Goal: Task Accomplishment & Management: Use online tool/utility

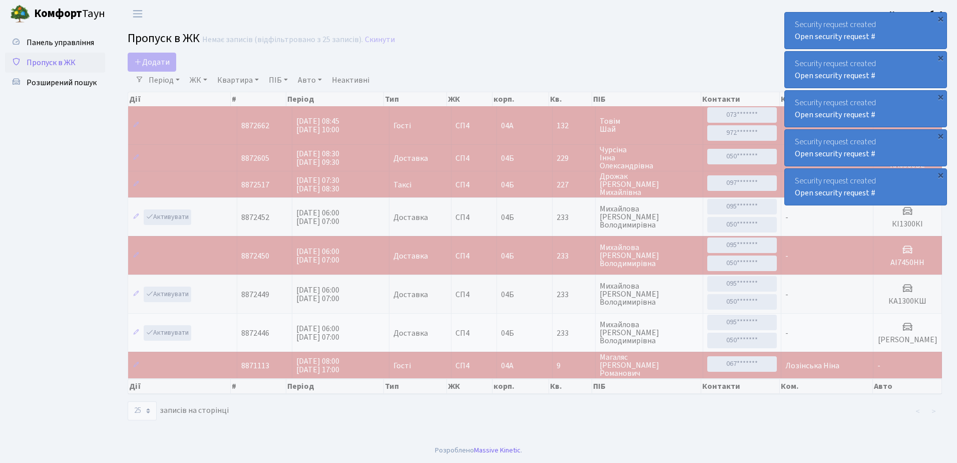
select select "25"
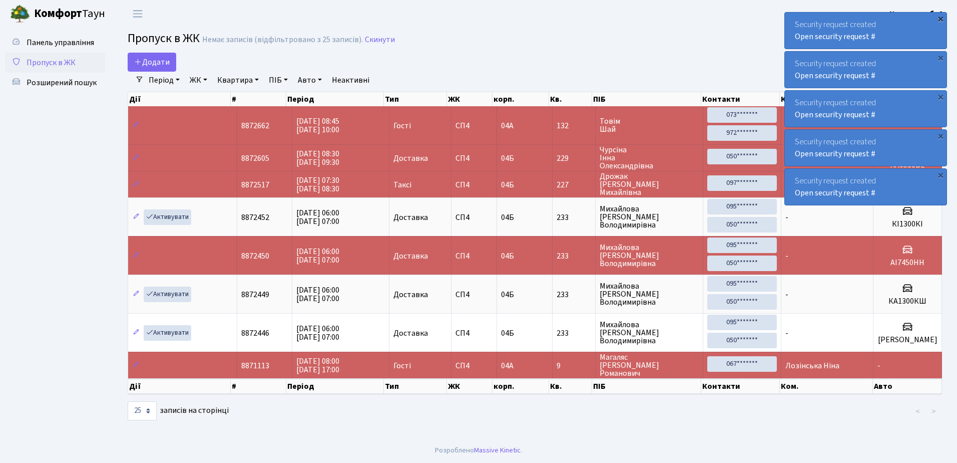
click at [941, 17] on div "×" at bounding box center [941, 19] width 10 height 10
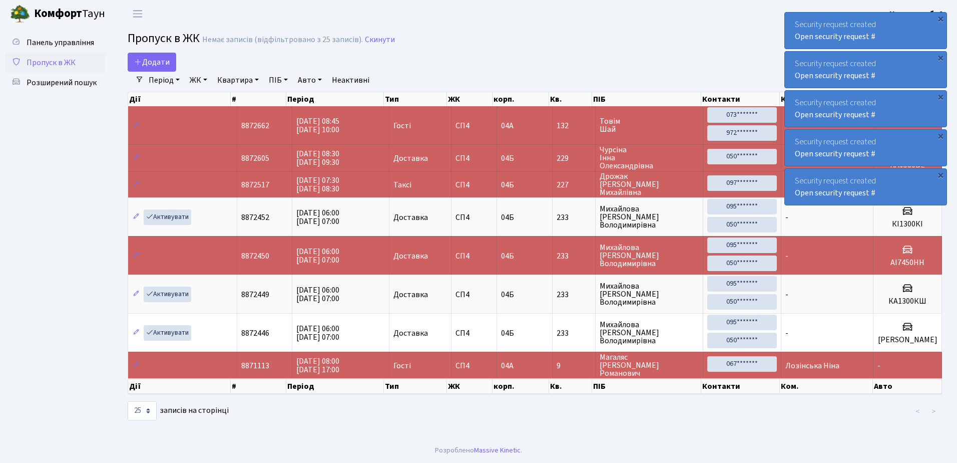
click at [941, 17] on div "×" at bounding box center [941, 19] width 10 height 10
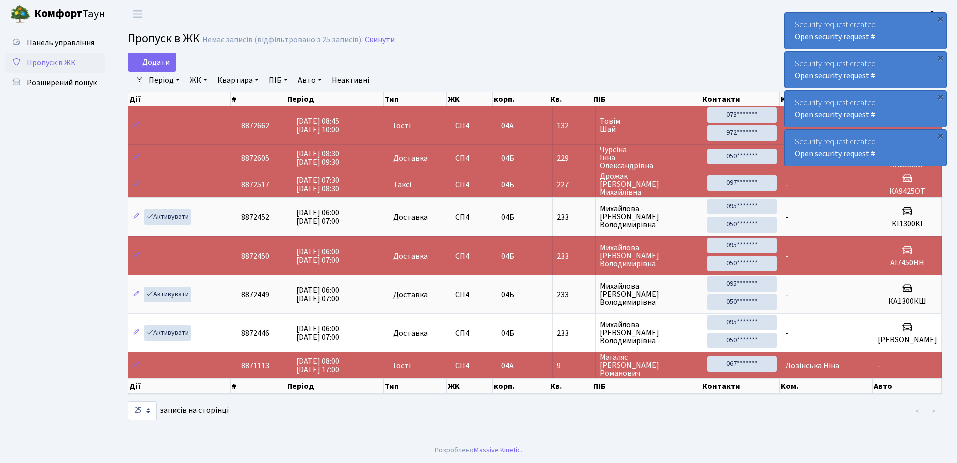
click at [941, 17] on div "×" at bounding box center [941, 19] width 10 height 10
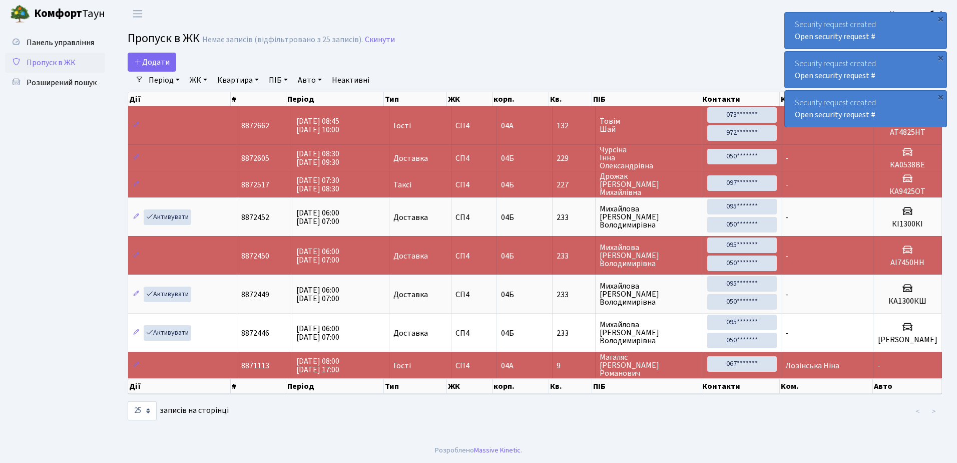
click at [941, 17] on div "×" at bounding box center [941, 19] width 10 height 10
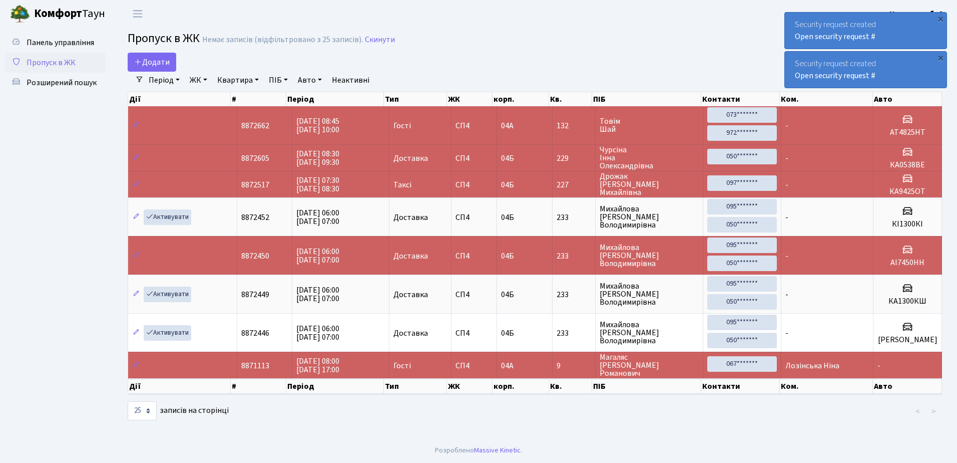
click at [941, 18] on div "×" at bounding box center [941, 19] width 10 height 10
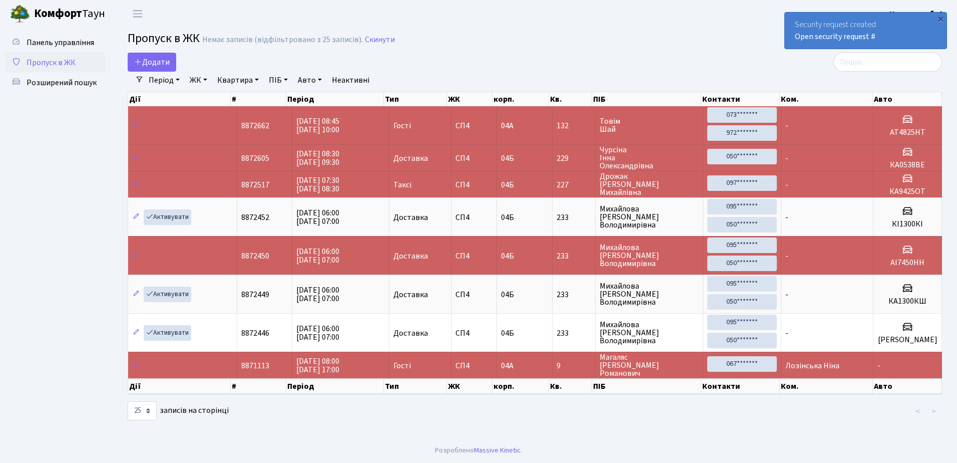
click at [941, 18] on div "×" at bounding box center [941, 19] width 10 height 10
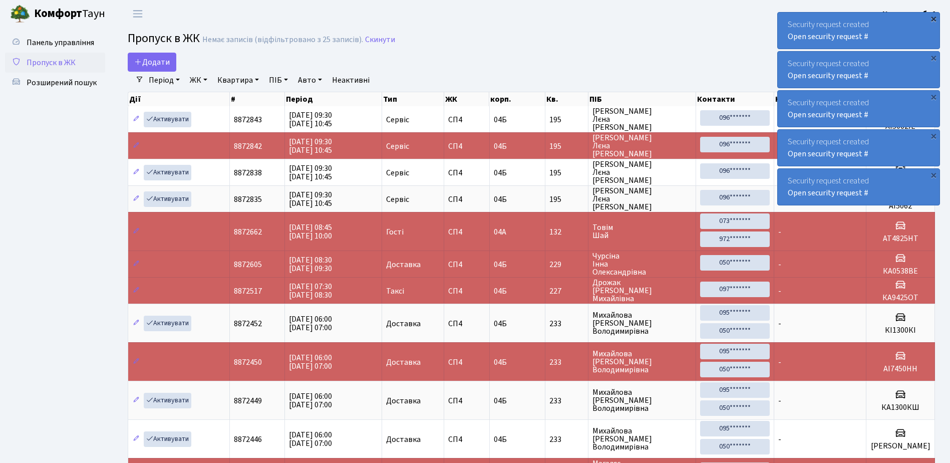
click at [934, 18] on div "×" at bounding box center [933, 19] width 10 height 10
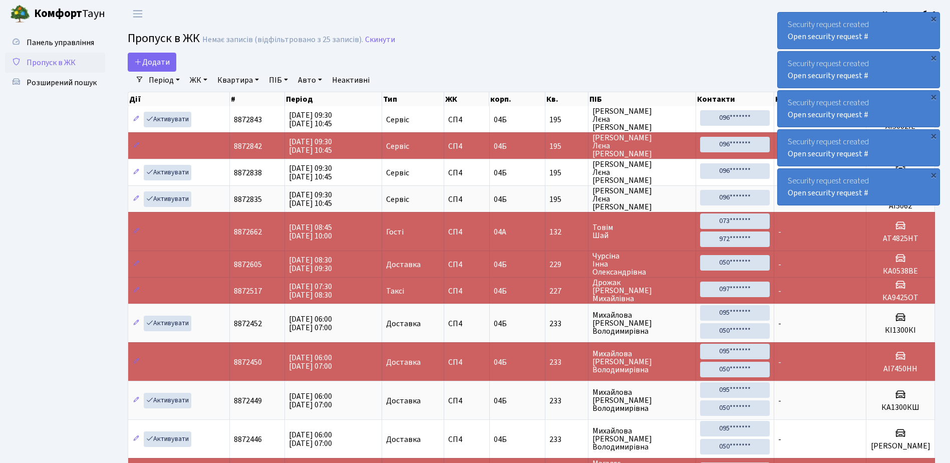
click at [934, 18] on div "×" at bounding box center [933, 19] width 10 height 10
click at [934, 19] on div "×" at bounding box center [933, 19] width 10 height 10
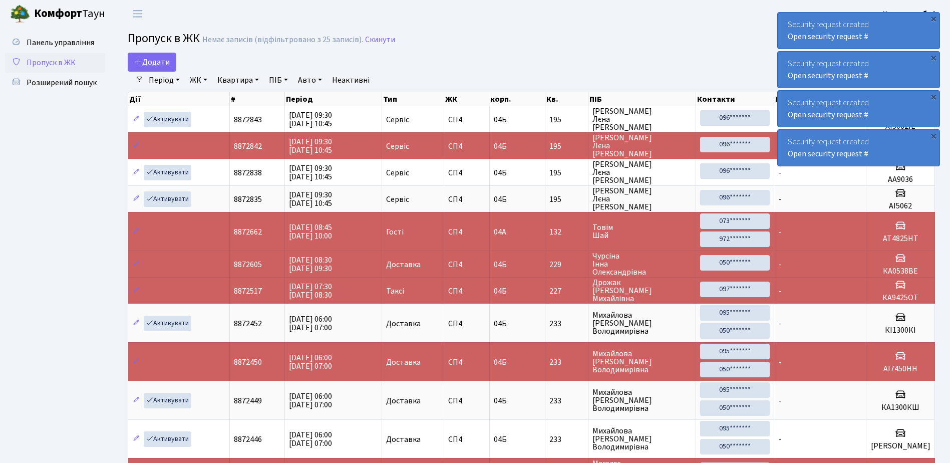
click at [934, 19] on div "×" at bounding box center [933, 19] width 10 height 10
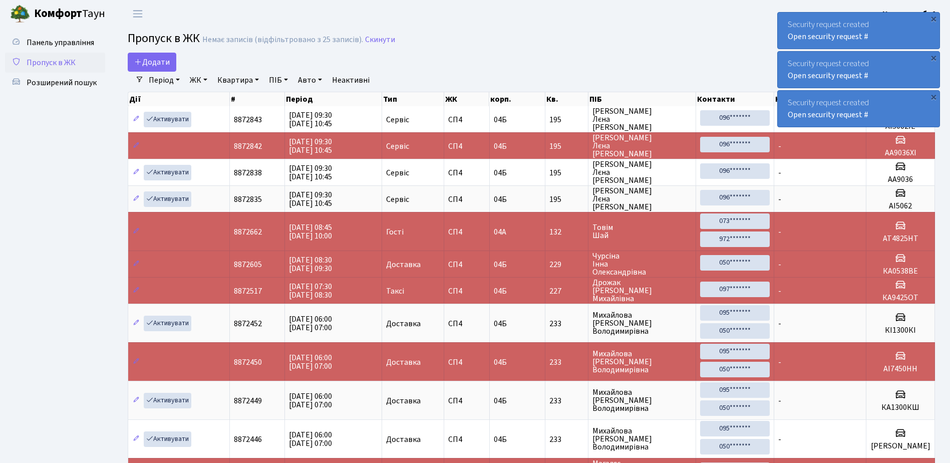
click at [934, 19] on div "×" at bounding box center [933, 19] width 10 height 10
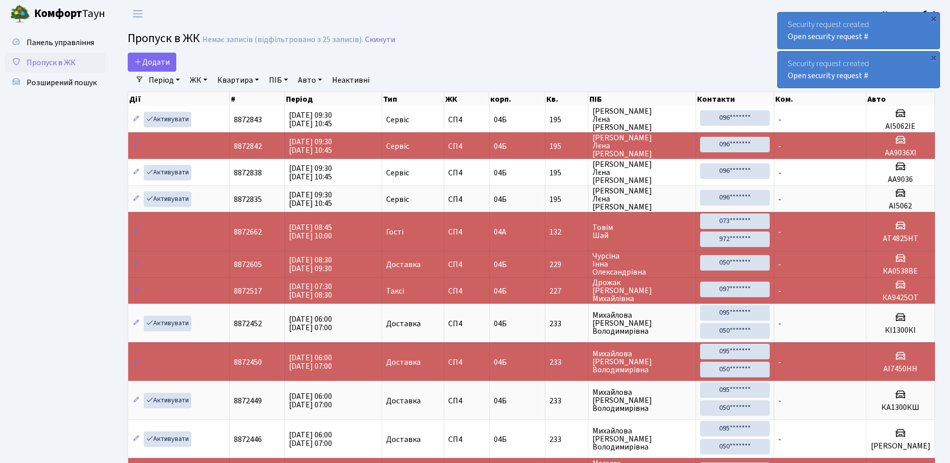
click at [934, 19] on div "×" at bounding box center [933, 19] width 10 height 10
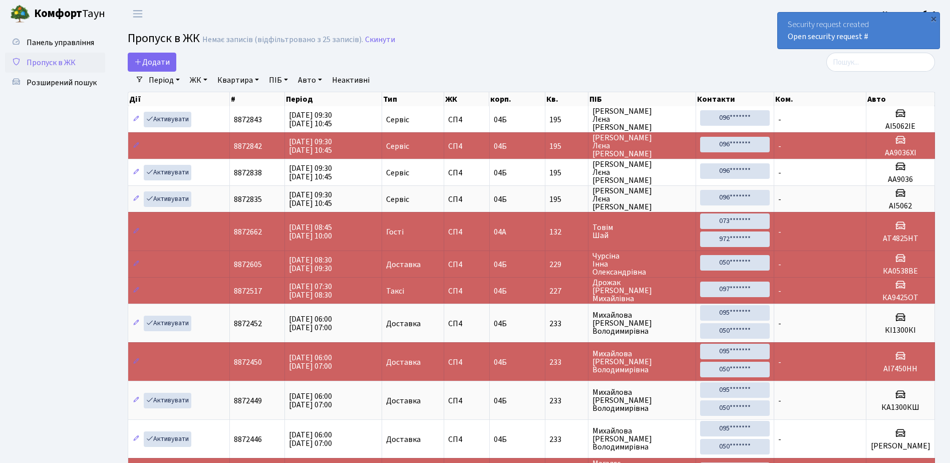
click at [934, 19] on div "×" at bounding box center [933, 19] width 10 height 10
